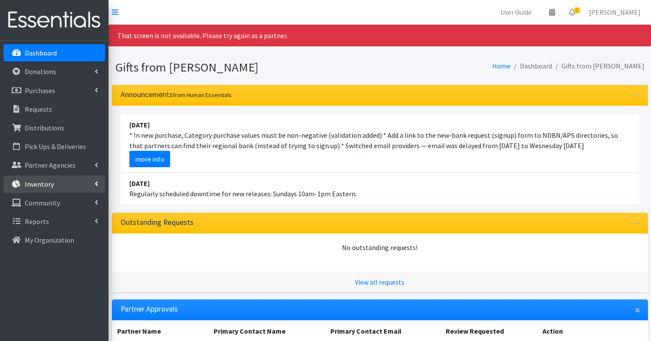
click at [69, 177] on link "Inventory" at bounding box center [53, 184] width 101 height 17
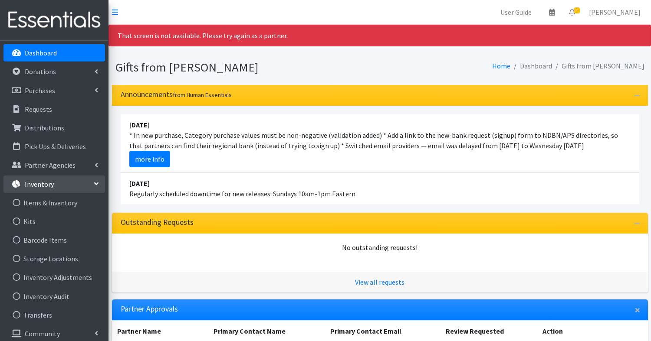
scroll to position [24, 0]
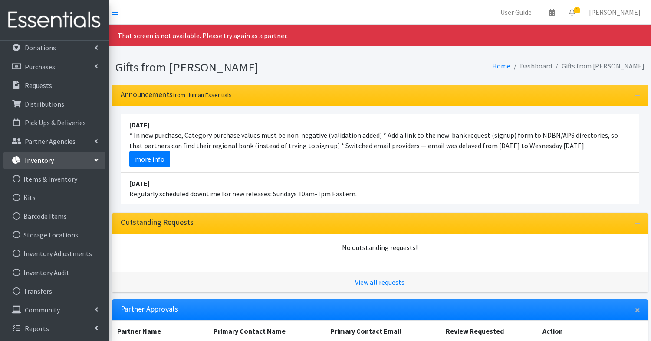
click at [82, 155] on link "Inventory" at bounding box center [53, 160] width 101 height 17
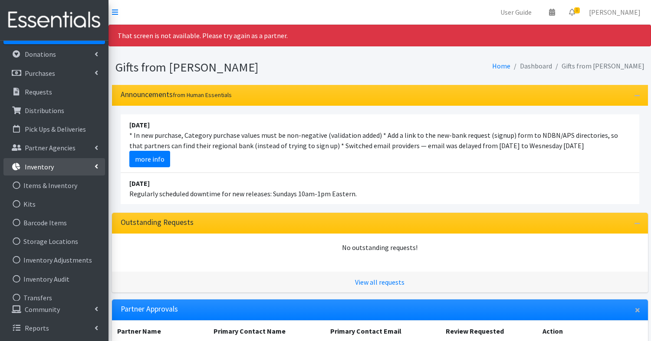
scroll to position [0, 0]
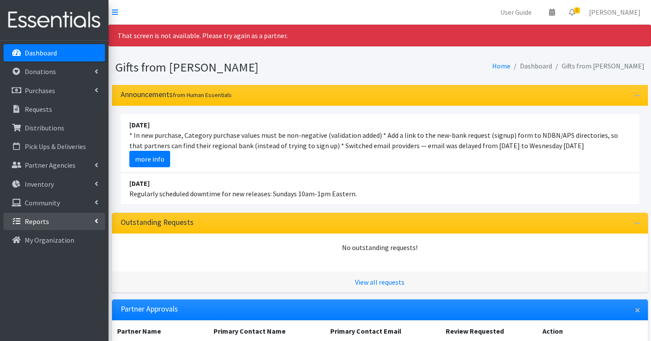
click at [69, 217] on link "Reports" at bounding box center [53, 221] width 101 height 17
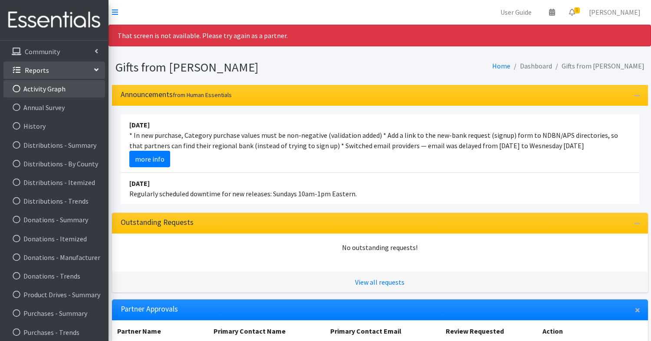
scroll to position [155, 0]
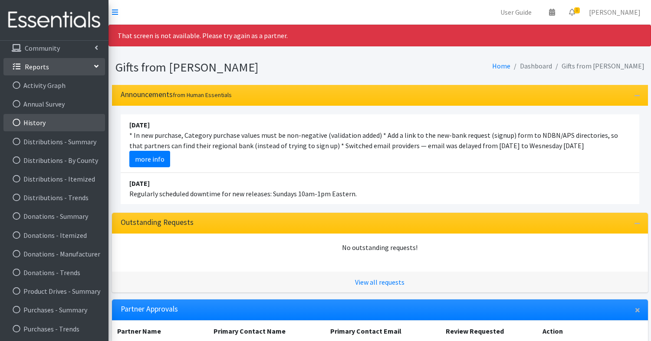
click at [36, 122] on link "History" at bounding box center [53, 122] width 101 height 17
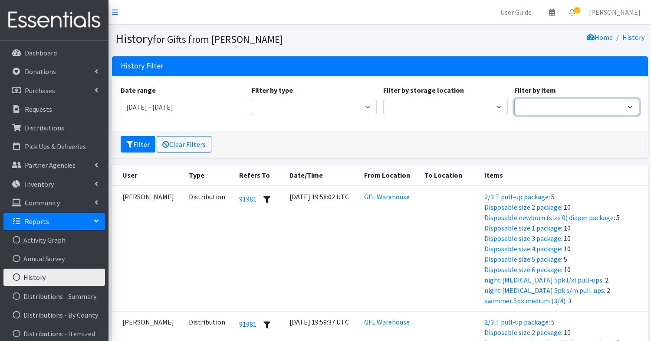
click at [553, 105] on select "1 package 10x13 bags 11x14 bags 12x14 bag 13x15 bag 2/3 T pull-up package 3/4 T…" at bounding box center [576, 107] width 125 height 16
click at [204, 109] on input "[DATE] - [DATE]" at bounding box center [183, 107] width 125 height 16
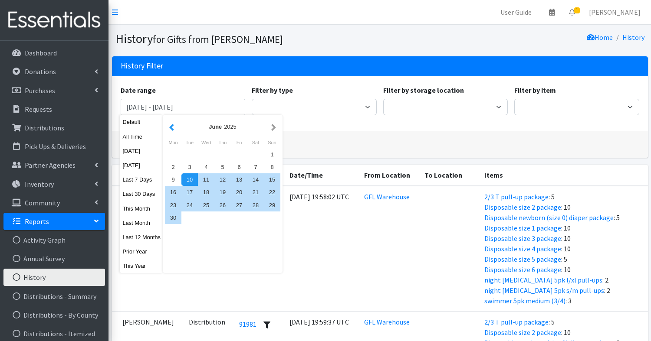
click at [171, 122] on button "button" at bounding box center [171, 126] width 9 height 11
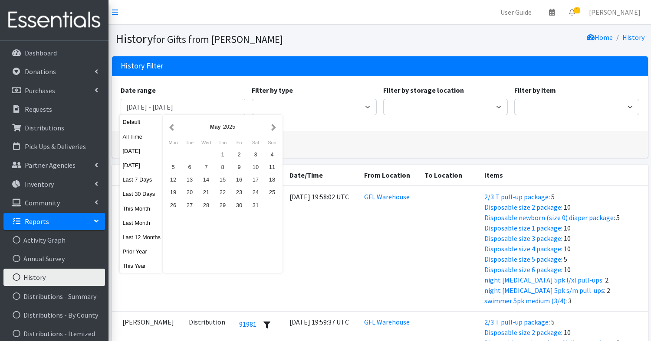
click at [171, 122] on button "button" at bounding box center [171, 126] width 9 height 11
click at [204, 148] on div "1" at bounding box center [206, 154] width 16 height 13
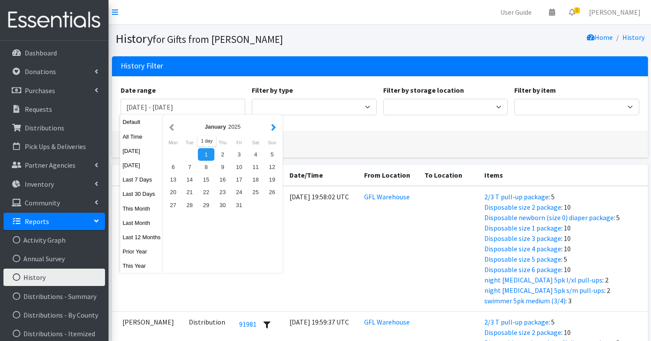
click at [275, 125] on button "button" at bounding box center [273, 126] width 9 height 11
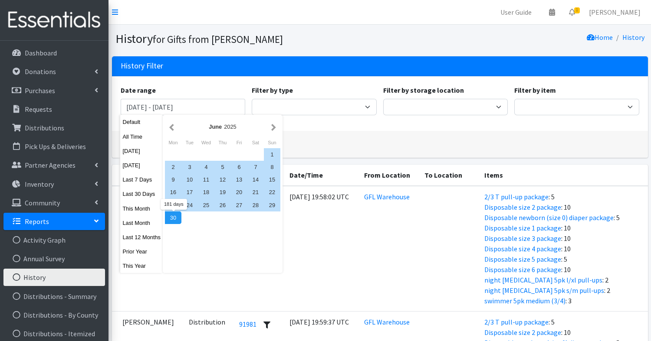
click at [177, 220] on div "30" at bounding box center [173, 218] width 16 height 13
type input "[DATE] - [DATE]"
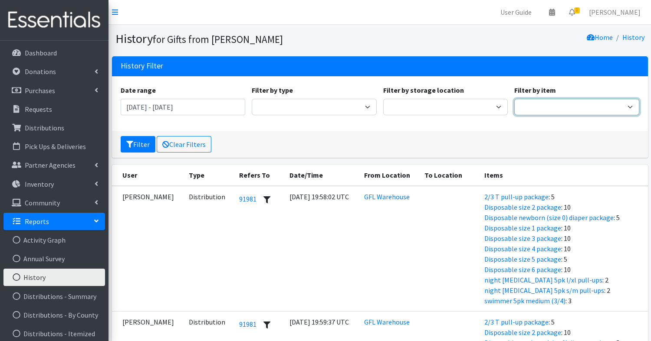
click at [609, 108] on select "1 package 10x13 bags 11x14 bags 12x14 bag 13x15 bag 2/3 T pull-up package 3/4 T…" at bounding box center [576, 107] width 125 height 16
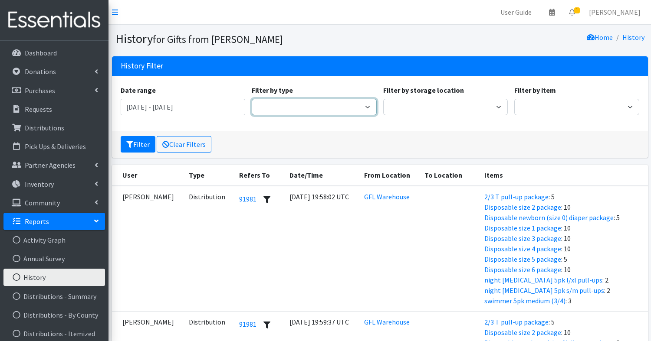
click at [366, 103] on select "Adjustment Audit Distribution Distribution Destroy Donation Donation Destroy Ki…" at bounding box center [314, 107] width 125 height 16
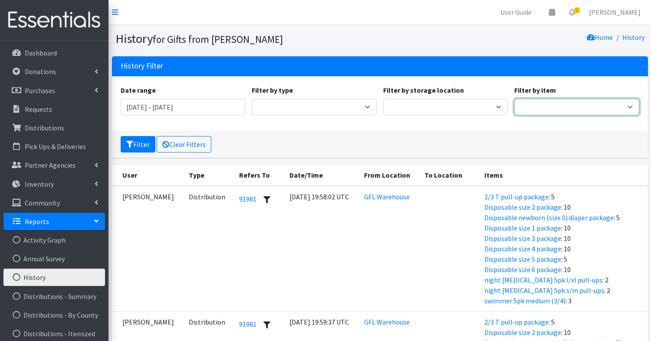
click at [628, 106] on select "1 package 10x13 bags 11x14 bags 12x14 bag 13x15 bag 2/3 T pull-up package 3/4 T…" at bounding box center [576, 107] width 125 height 16
select select "15140"
click at [514, 99] on select "1 package 10x13 bags 11x14 bags 12x14 bag 13x15 bag 2/3 T pull-up package 3/4 T…" at bounding box center [576, 107] width 125 height 16
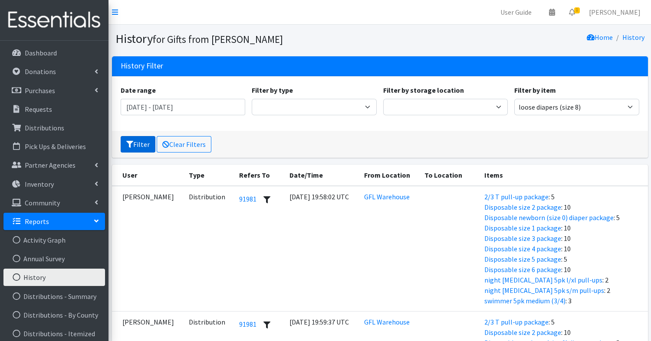
click at [141, 146] on button "Filter" at bounding box center [138, 144] width 35 height 16
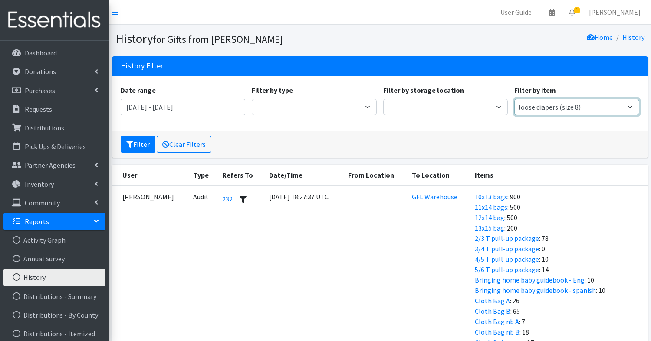
click at [625, 104] on select "1 package 10x13 bags 11x14 bags 12x14 bag 13x15 bag 2/3 T pull-up package 3/4 T…" at bounding box center [576, 107] width 125 height 16
select select "15137"
click at [514, 99] on select "1 package 10x13 bags 11x14 bags 12x14 bag 13x15 bag 2/3 T pull-up package 3/4 T…" at bounding box center [576, 107] width 125 height 16
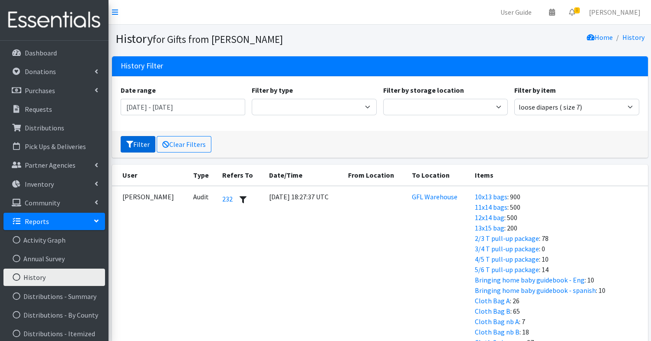
click at [135, 148] on button "Filter" at bounding box center [138, 144] width 35 height 16
